Goal: Task Accomplishment & Management: Complete application form

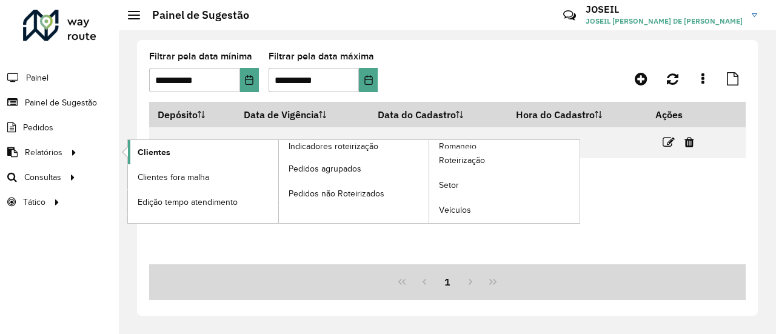
click at [148, 146] on span "Clientes" at bounding box center [154, 152] width 33 height 13
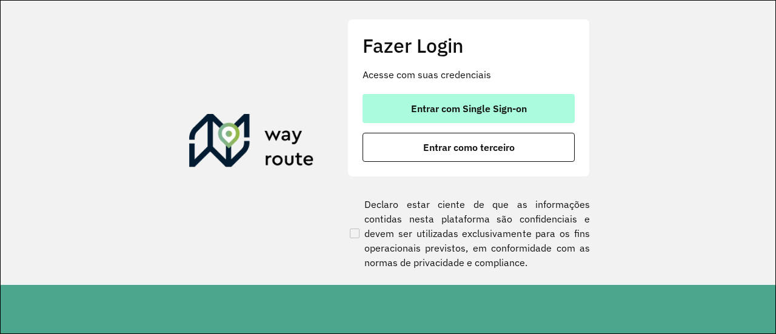
click at [493, 110] on span "Entrar com Single Sign-on" at bounding box center [469, 109] width 116 height 10
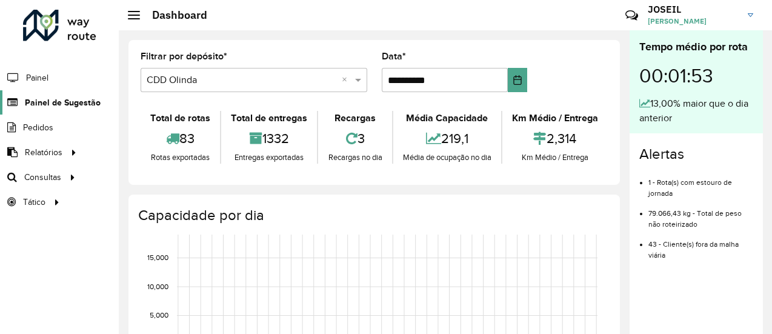
click at [59, 105] on span "Painel de Sugestão" at bounding box center [63, 102] width 76 height 13
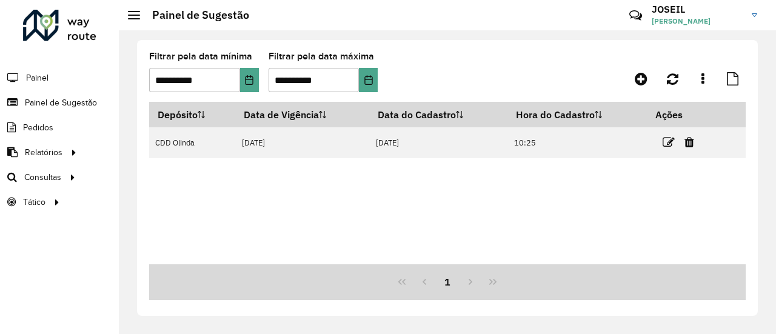
click at [670, 141] on icon at bounding box center [668, 142] width 12 height 12
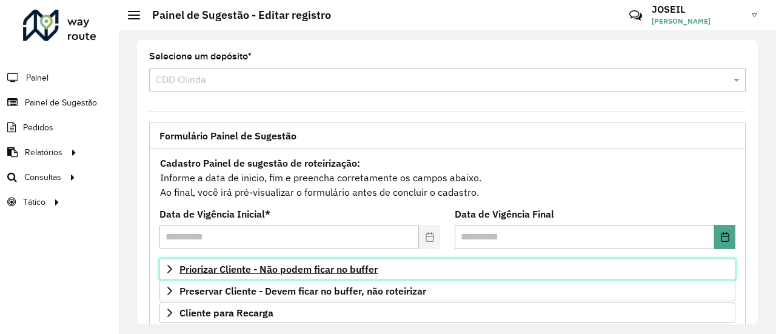
click at [227, 264] on span "Priorizar Cliente - Não podem ficar no buffer" at bounding box center [278, 269] width 198 height 10
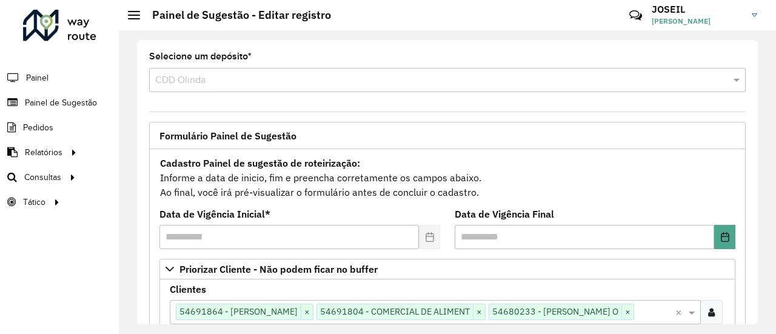
click at [651, 309] on input "text" at bounding box center [654, 312] width 41 height 15
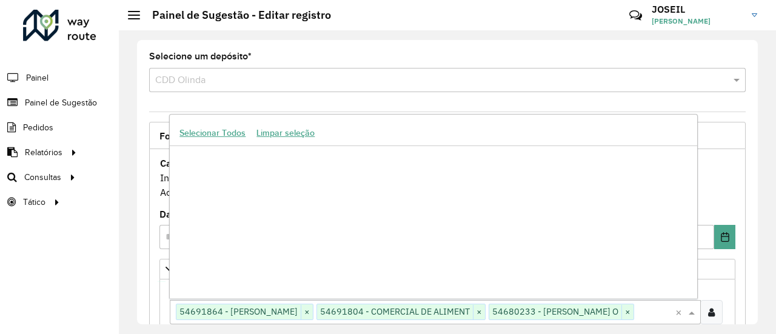
paste input "*****"
type input "*****"
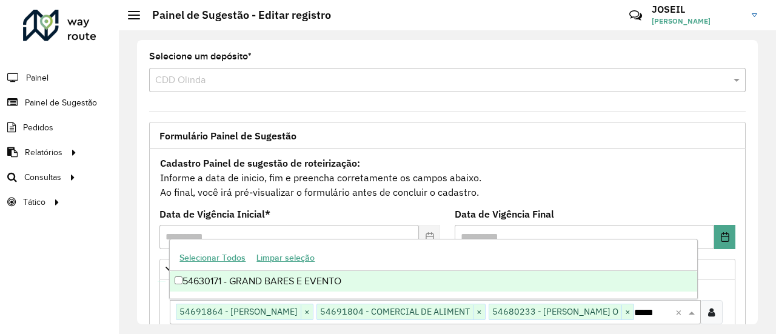
click at [200, 289] on div "54630171 - GRAND BARES E EVENTO" at bounding box center [433, 281] width 527 height 21
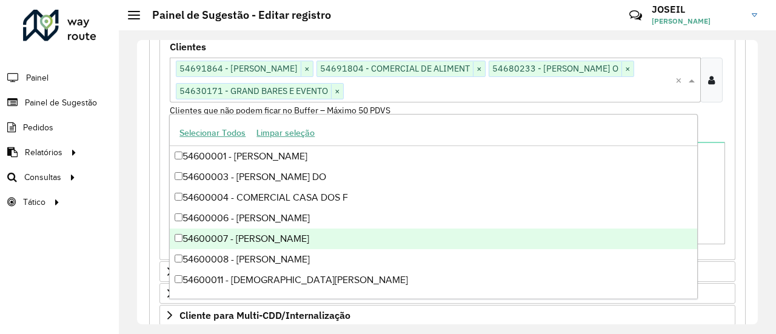
scroll to position [485, 0]
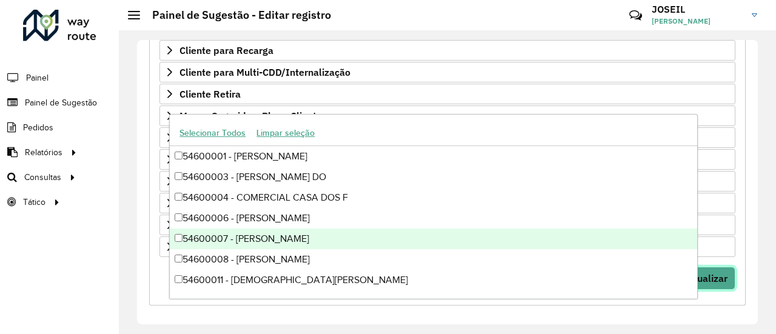
click at [715, 272] on span "Visualizar" at bounding box center [706, 278] width 44 height 12
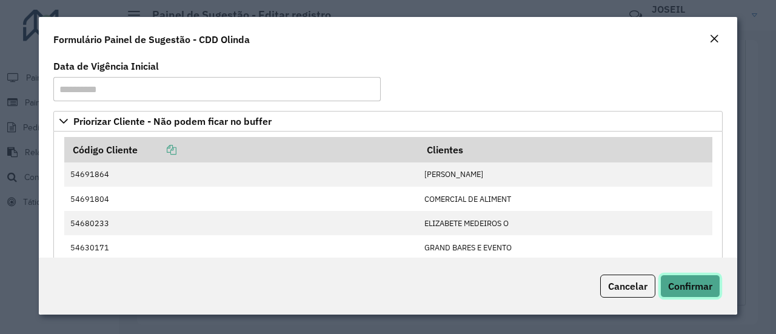
drag, startPoint x: 687, startPoint y: 280, endPoint x: 679, endPoint y: 278, distance: 8.7
click at [687, 281] on span "Confirmar" at bounding box center [690, 286] width 44 height 12
